Goal: Task Accomplishment & Management: Manage account settings

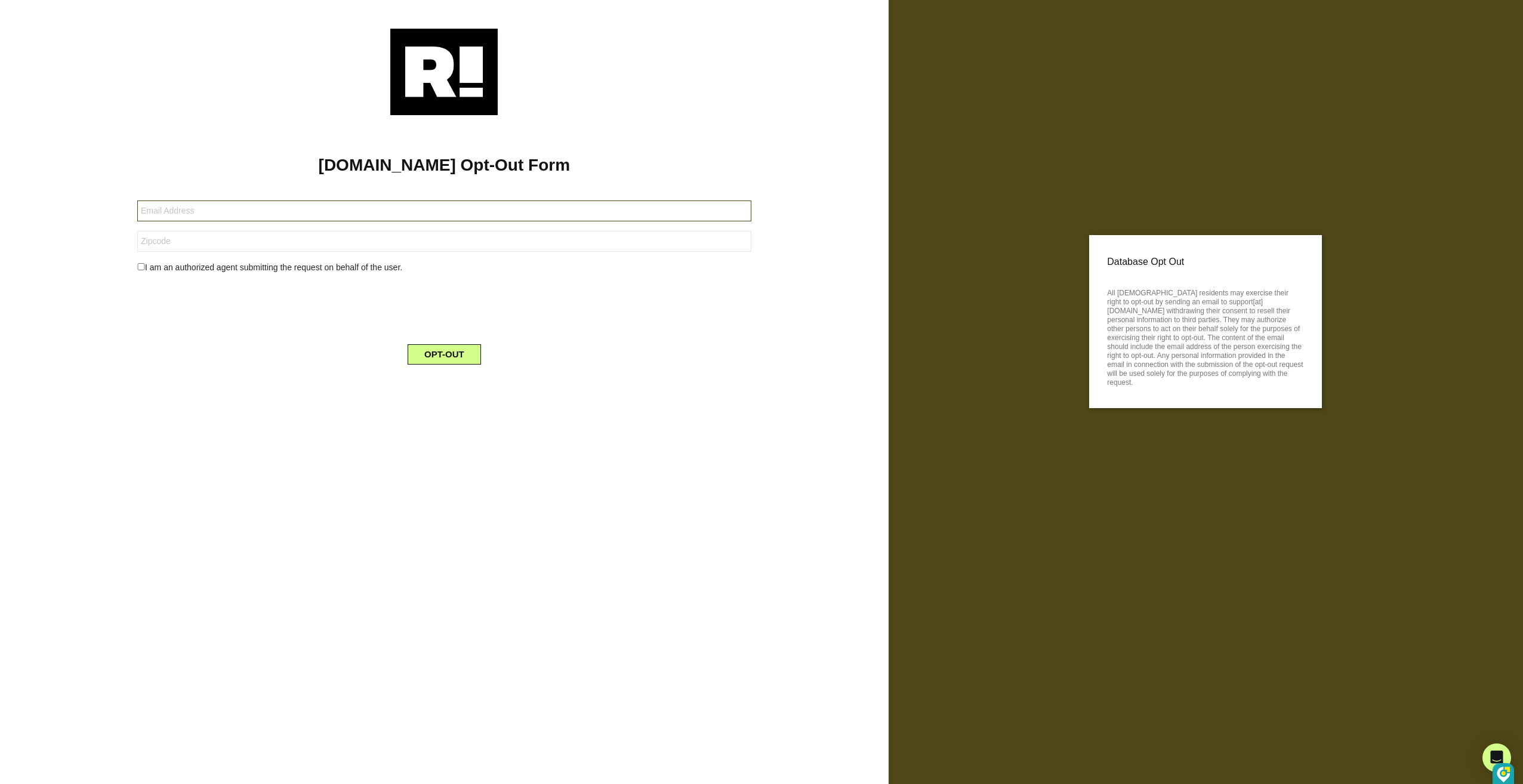
click at [216, 213] on input "text" at bounding box center [445, 211] width 614 height 21
click at [218, 210] on input "text" at bounding box center [445, 211] width 614 height 21
type input "[EMAIL_ADDRESS][DOMAIN_NAME]"
click at [216, 242] on input "text" at bounding box center [445, 241] width 614 height 21
type input "11949"
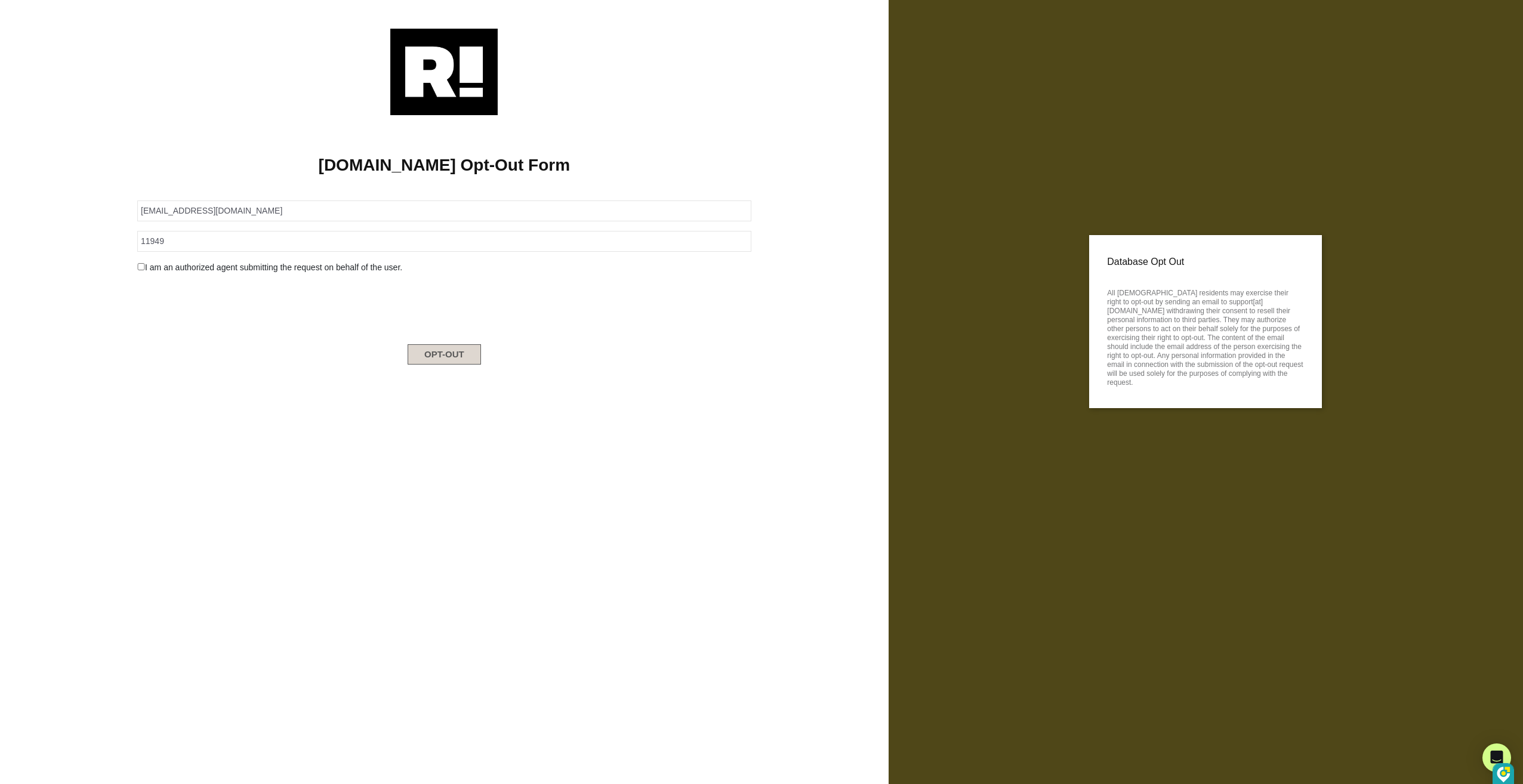
click at [467, 354] on button "OPT-OUT" at bounding box center [445, 354] width 74 height 20
